Goal: Check status: Check status

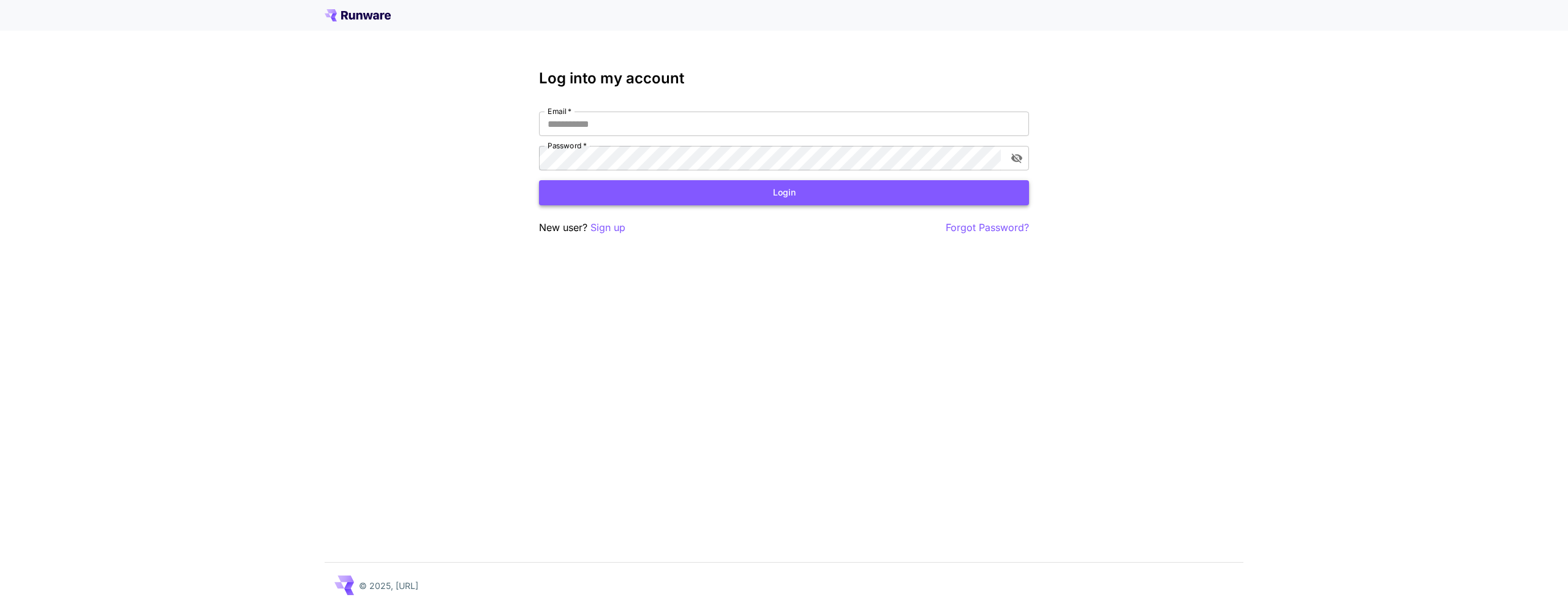
type input "**********"
click at [738, 198] on button "Login" at bounding box center [784, 192] width 490 height 25
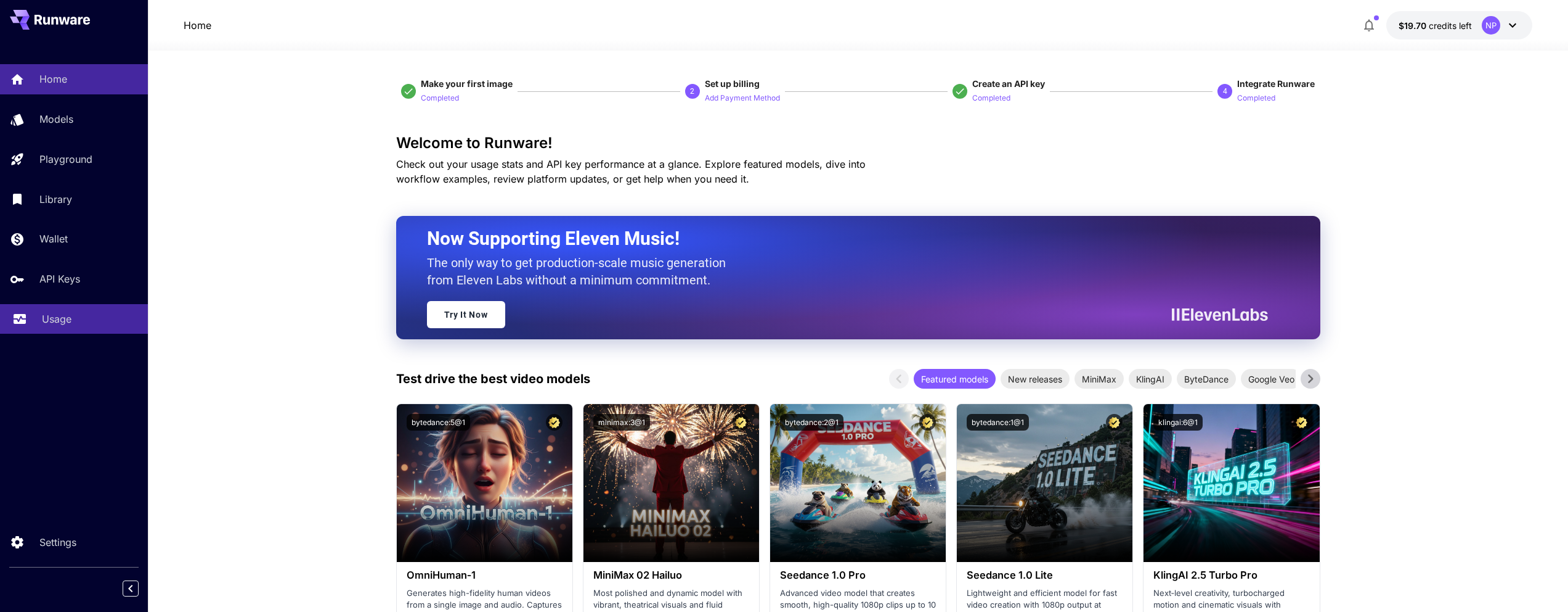
click at [43, 322] on p "Usage" at bounding box center [56, 319] width 29 height 15
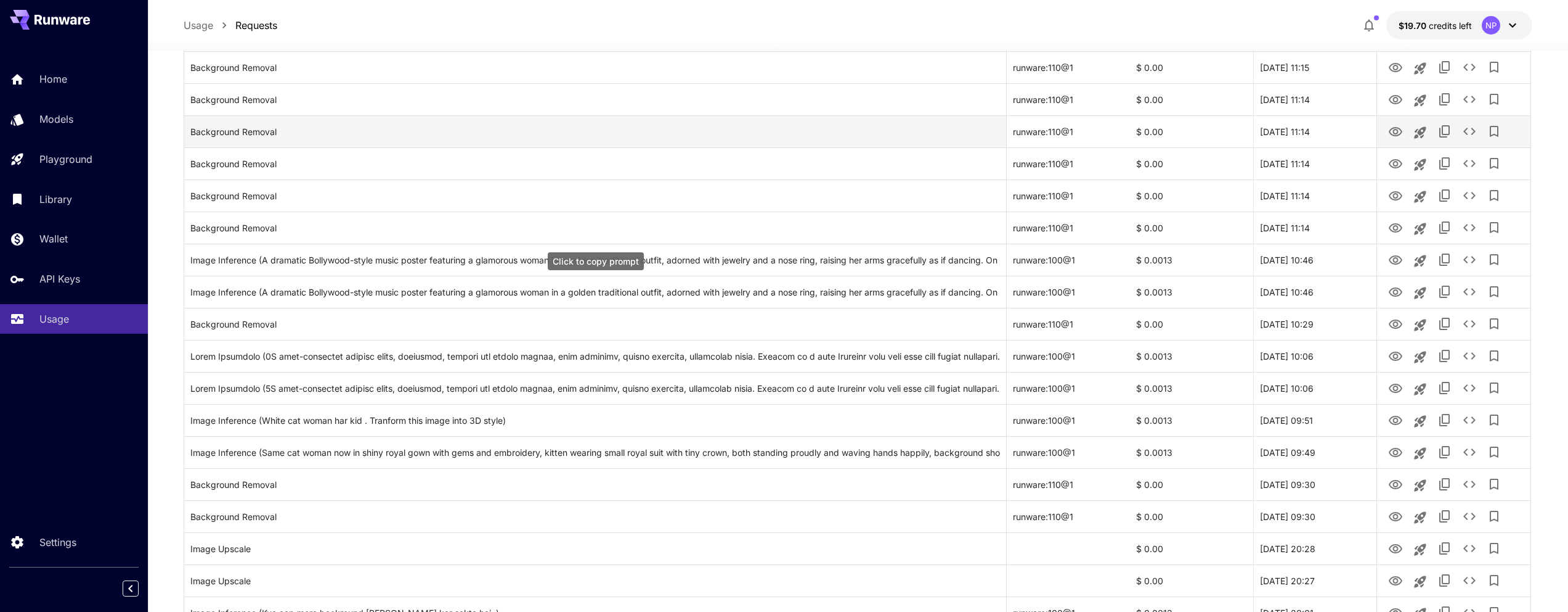
scroll to position [99, 0]
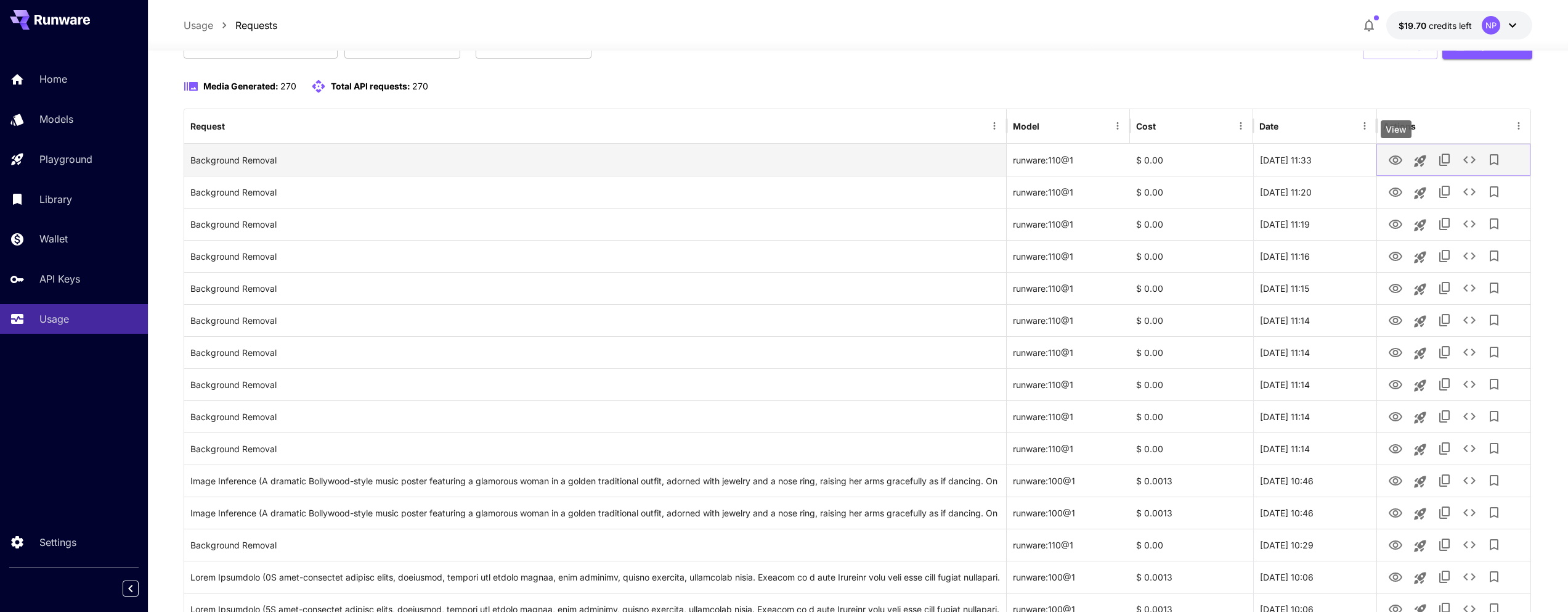
click at [1396, 159] on icon "View" at bounding box center [1396, 160] width 15 height 15
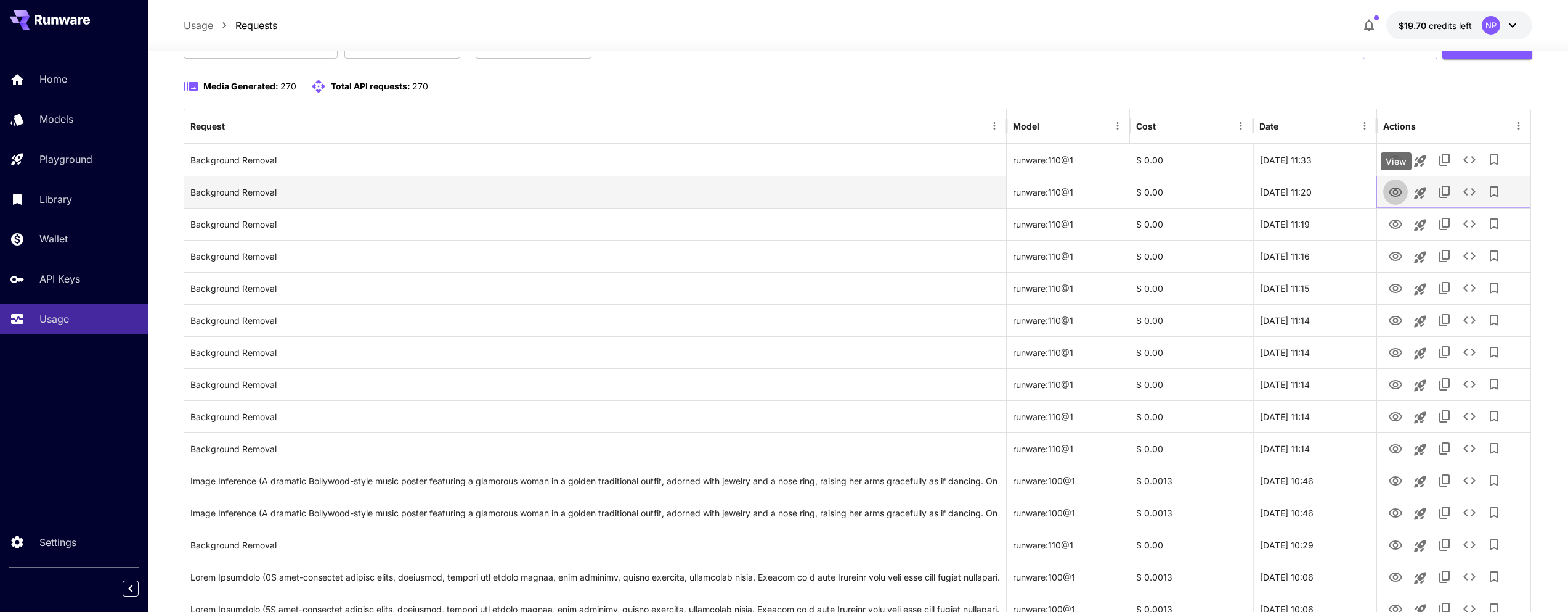
click at [1394, 185] on icon "View" at bounding box center [1396, 192] width 15 height 15
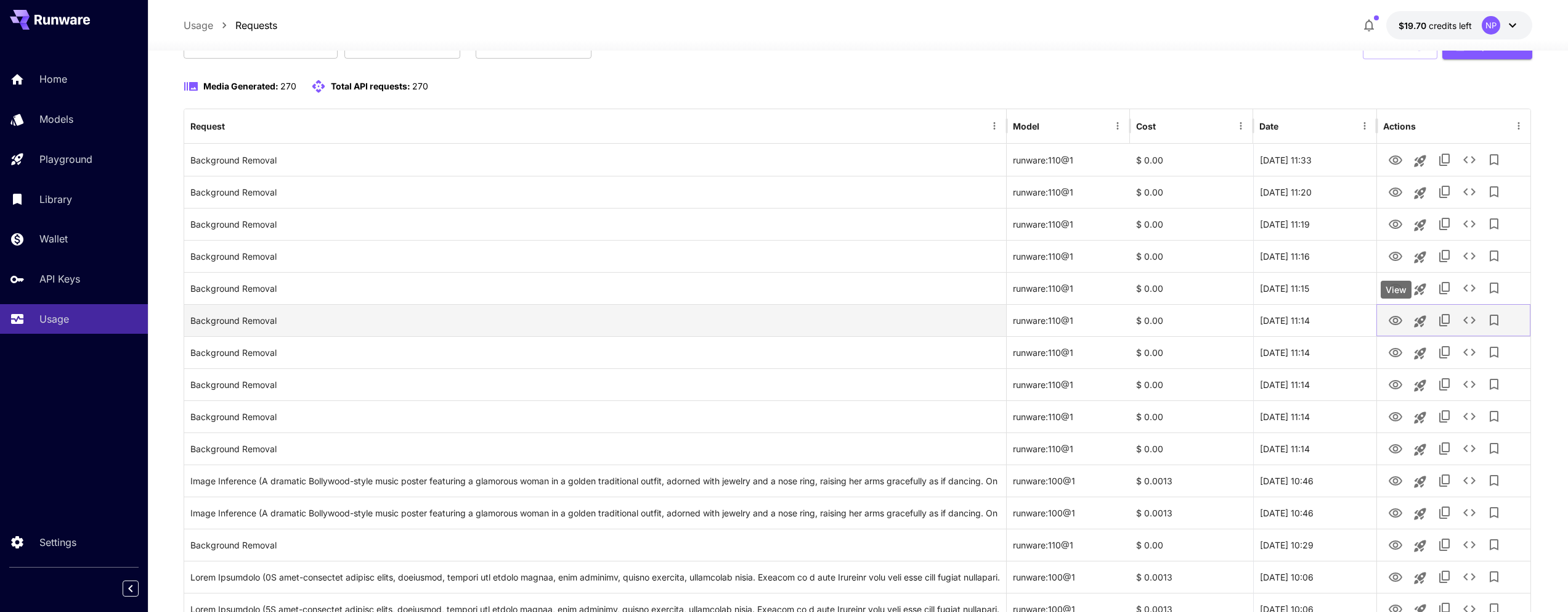
click at [1397, 317] on icon "View" at bounding box center [1396, 321] width 13 height 9
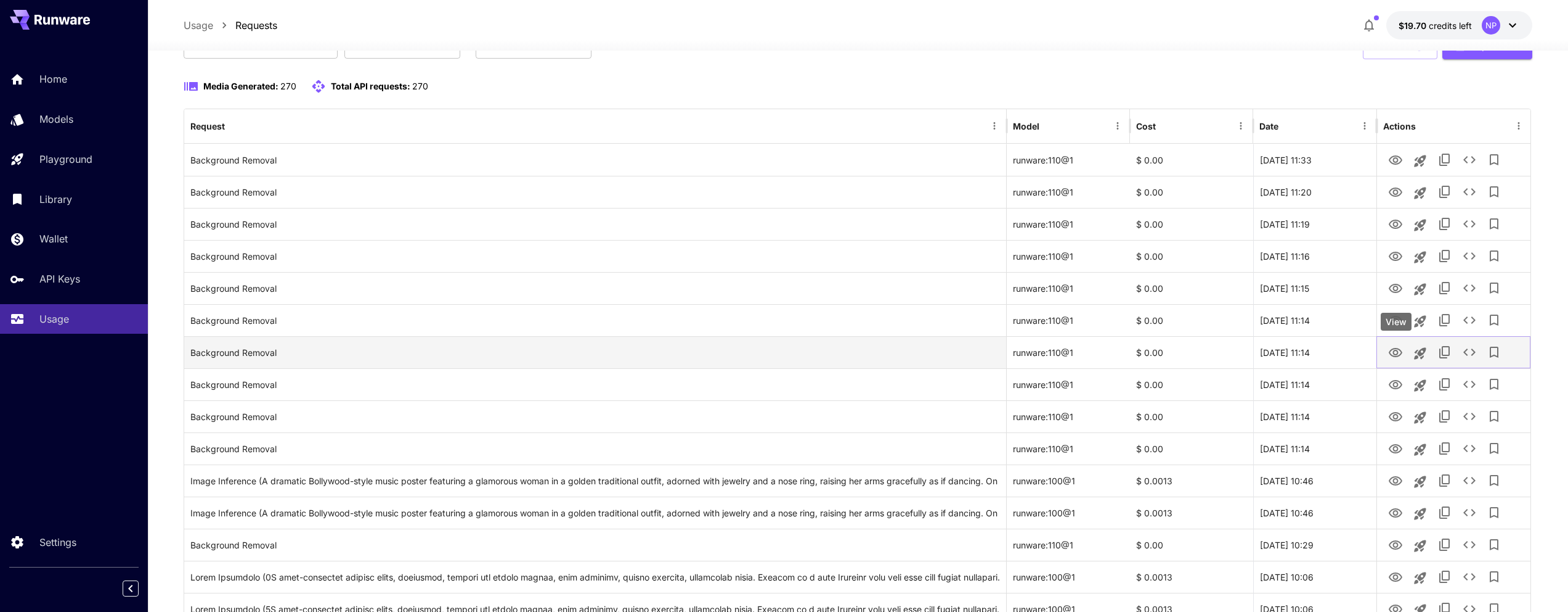
click at [1401, 354] on icon "View" at bounding box center [1396, 353] width 13 height 9
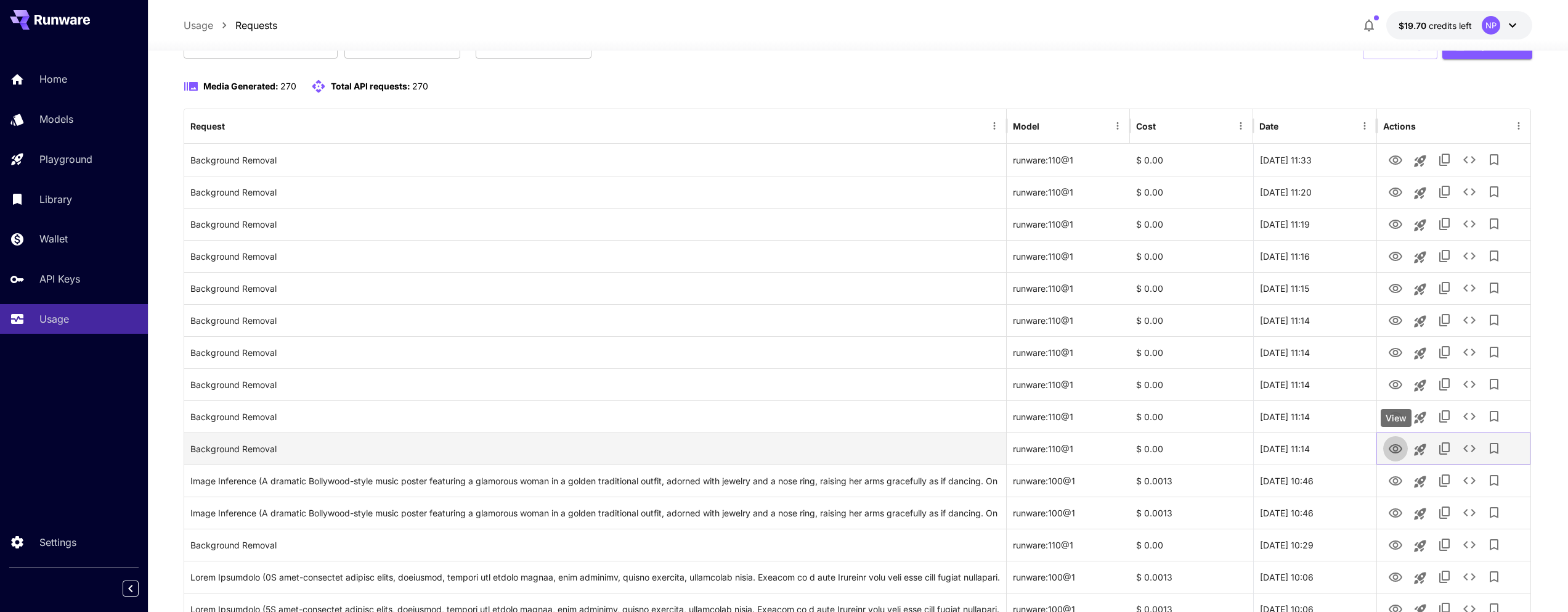
click at [1389, 445] on icon "View" at bounding box center [1396, 449] width 15 height 15
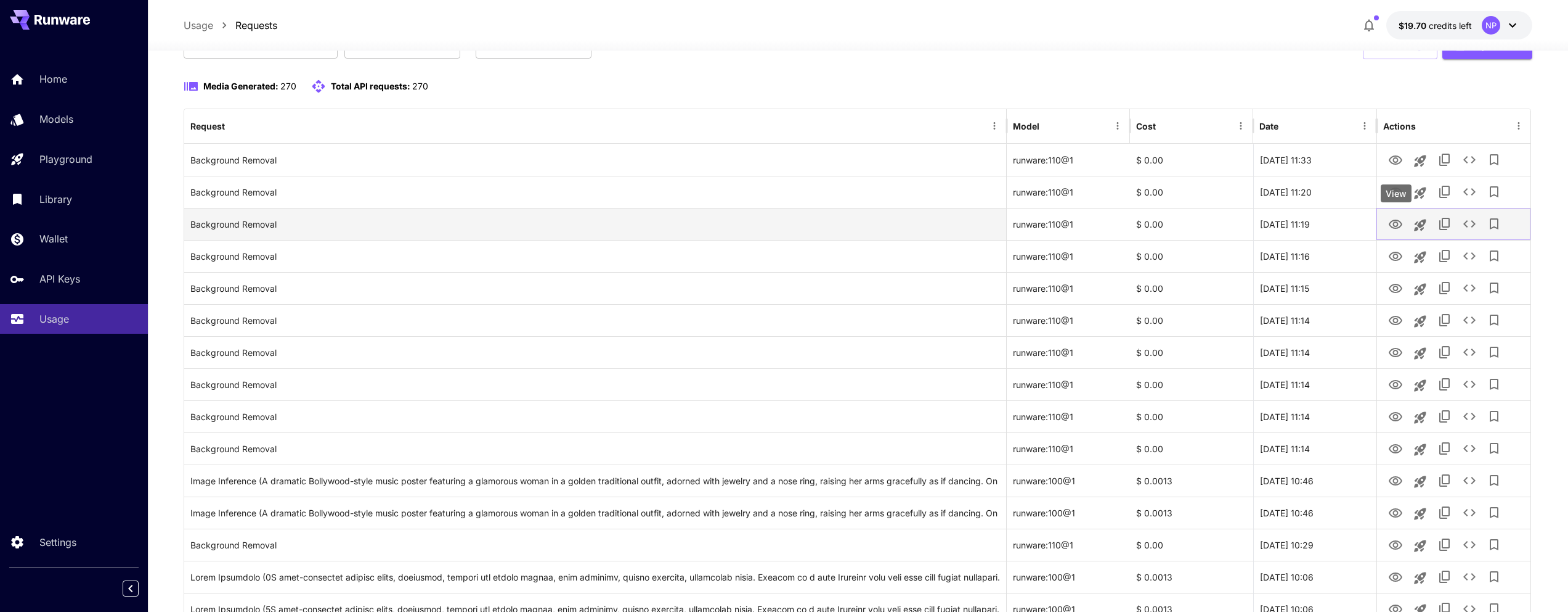
click at [1401, 225] on icon "View" at bounding box center [1396, 224] width 13 height 9
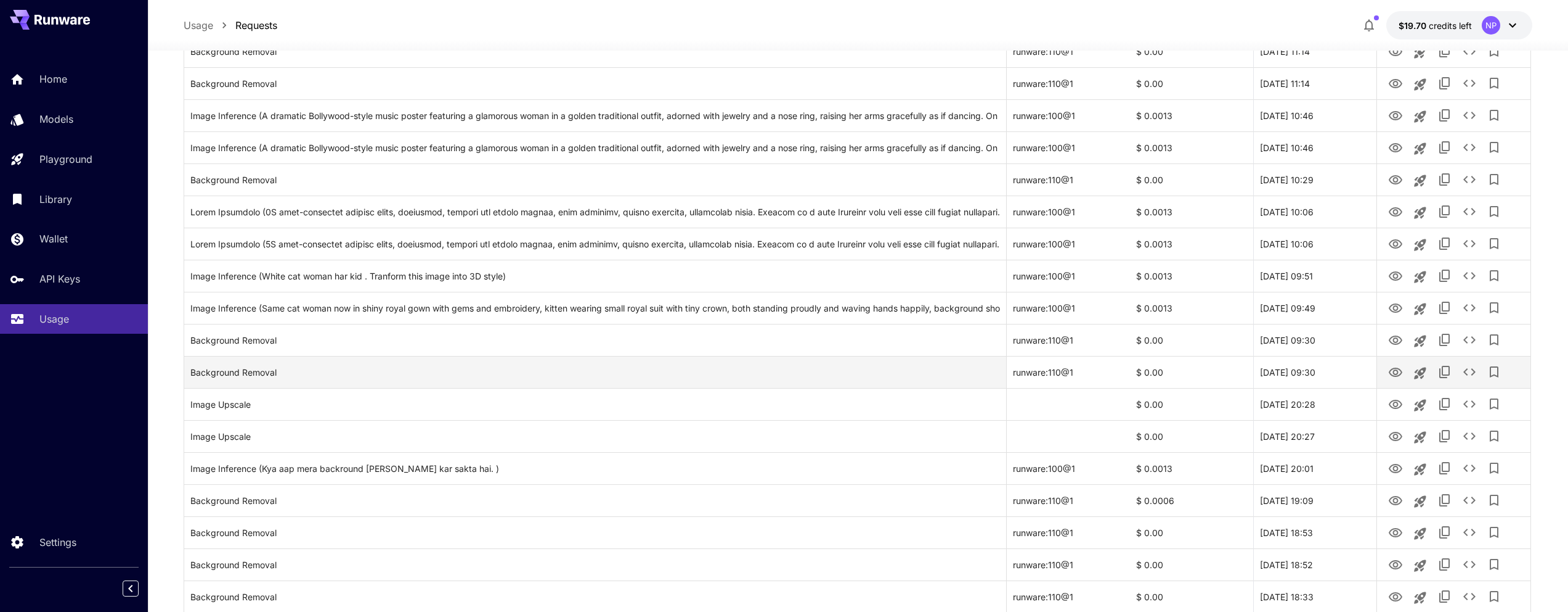
scroll to position [450, 0]
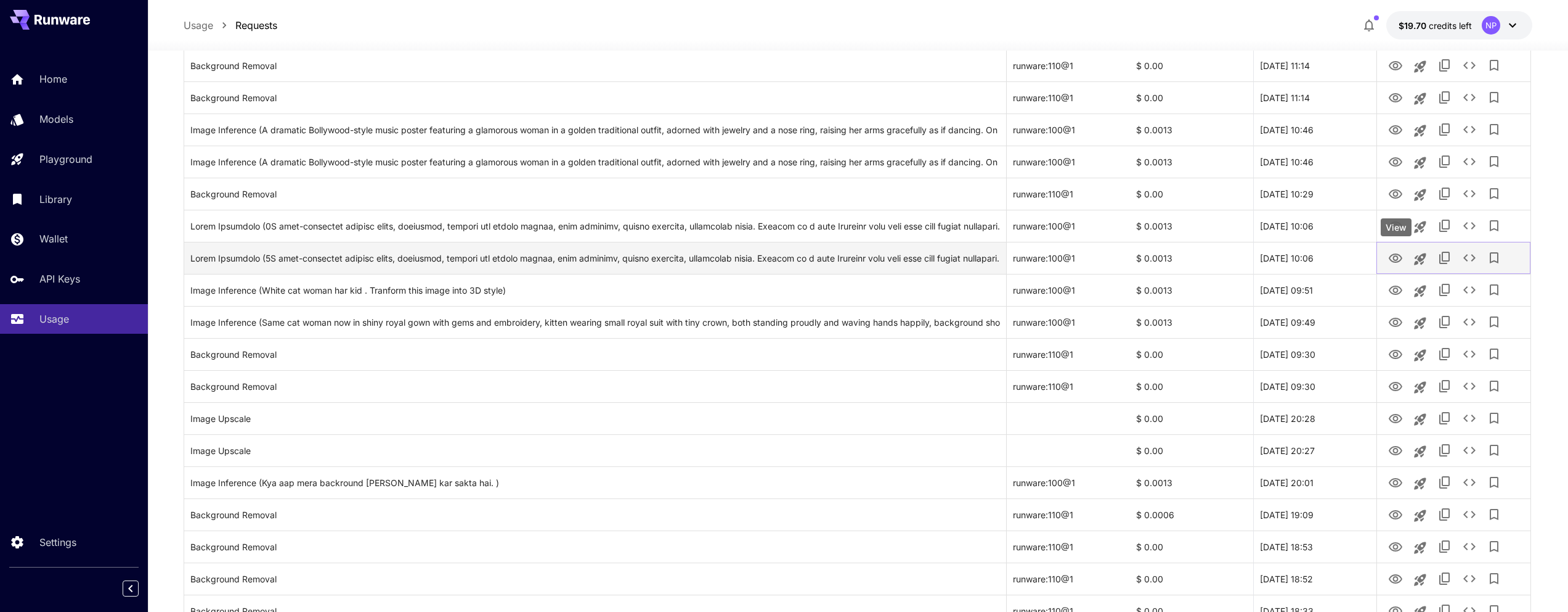
click at [1396, 263] on icon "View" at bounding box center [1396, 258] width 15 height 15
